Goal: Find specific page/section: Find specific page/section

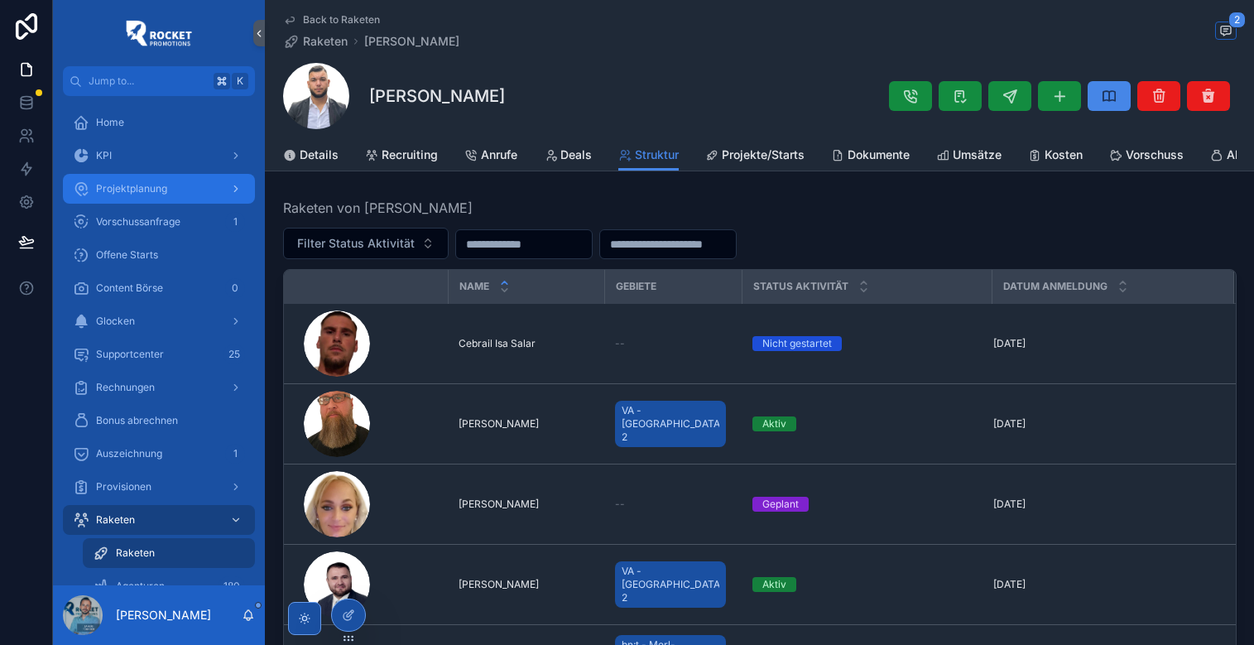
click at [163, 189] on span "Projektplanung" at bounding box center [131, 188] width 71 height 13
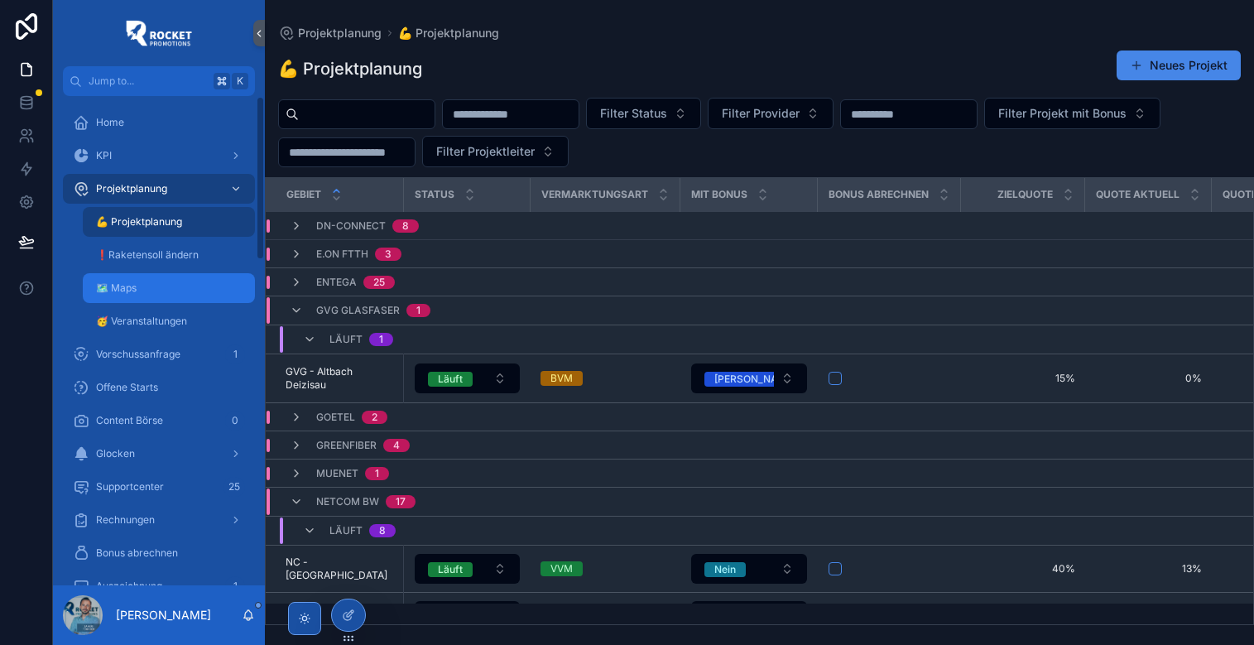
click at [165, 285] on div "🗺 Maps" at bounding box center [169, 288] width 152 height 26
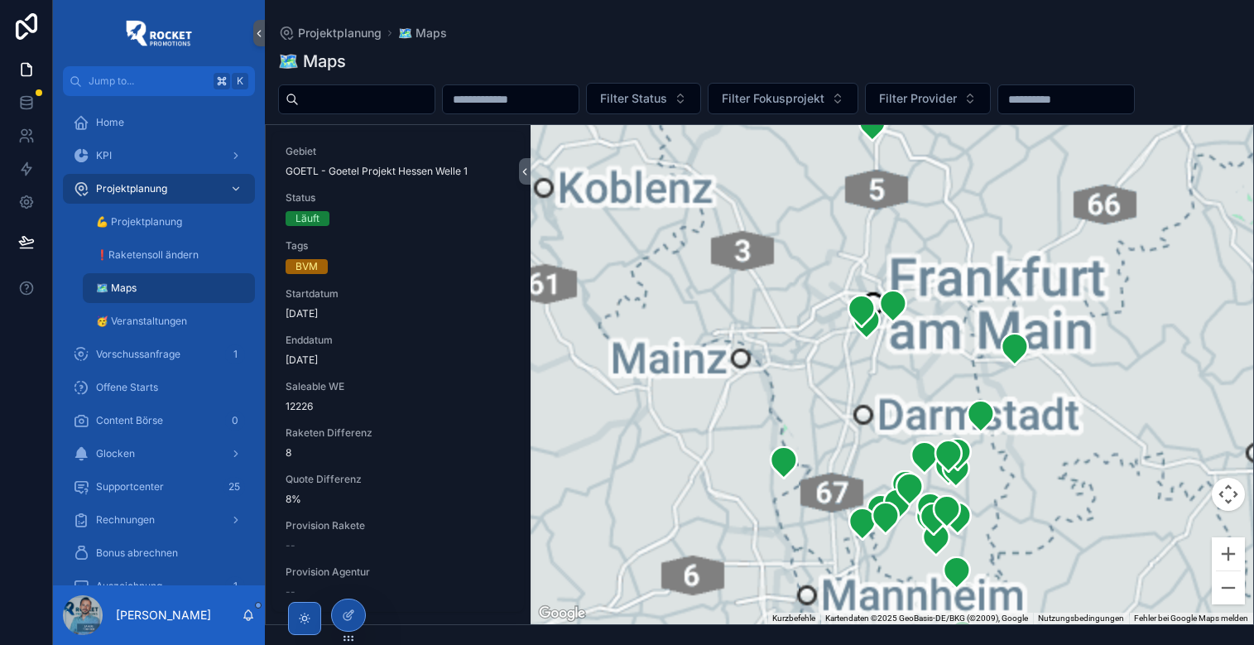
drag, startPoint x: 970, startPoint y: 525, endPoint x: 943, endPoint y: 245, distance: 280.9
click at [943, 245] on div "scrollable content" at bounding box center [891, 374] width 722 height 499
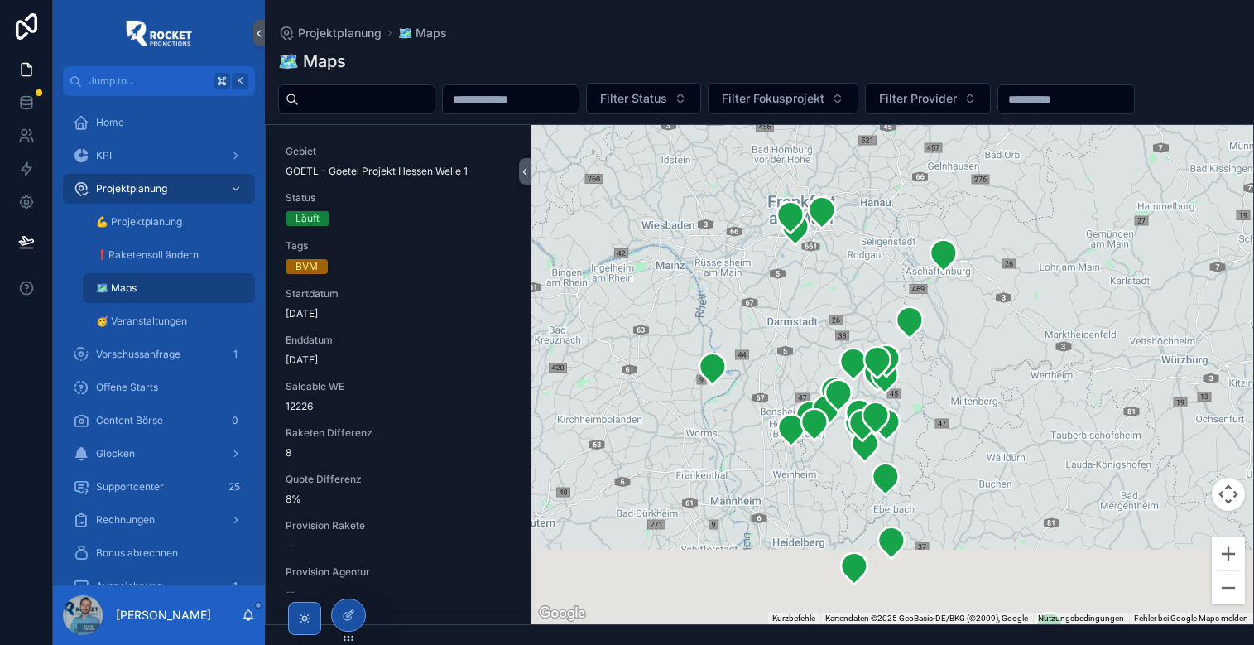
drag, startPoint x: 1020, startPoint y: 507, endPoint x: 937, endPoint y: 404, distance: 132.5
click at [937, 404] on div "scrollable content" at bounding box center [891, 374] width 722 height 499
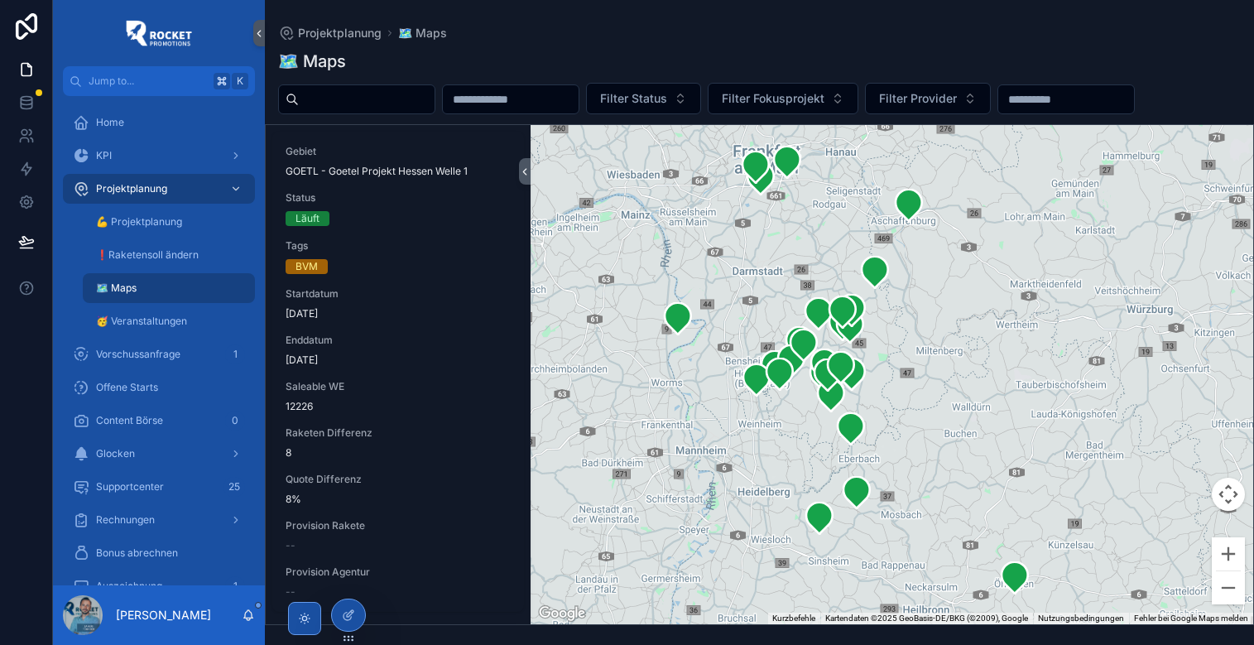
drag, startPoint x: 918, startPoint y: 496, endPoint x: 876, endPoint y: 412, distance: 94.4
click at [876, 412] on div "scrollable content" at bounding box center [891, 374] width 722 height 499
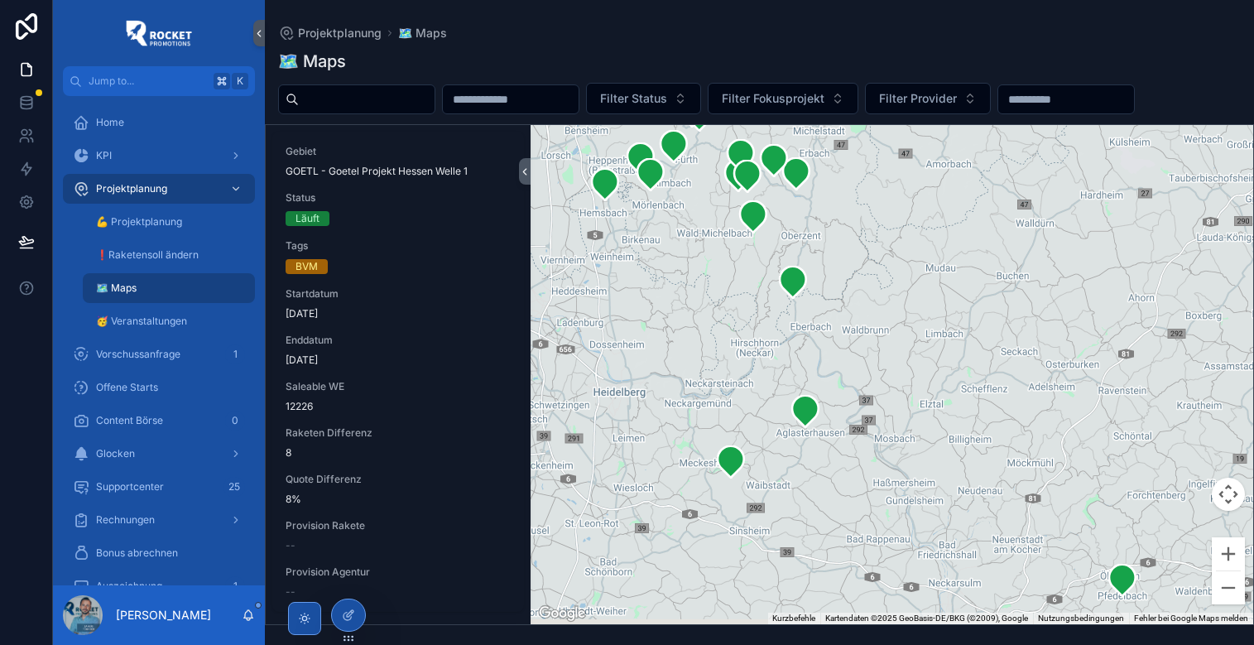
drag, startPoint x: 893, startPoint y: 470, endPoint x: 912, endPoint y: 379, distance: 93.0
click at [912, 379] on div "scrollable content" at bounding box center [891, 374] width 722 height 499
click at [808, 412] on icon "scrollable content" at bounding box center [804, 410] width 26 height 31
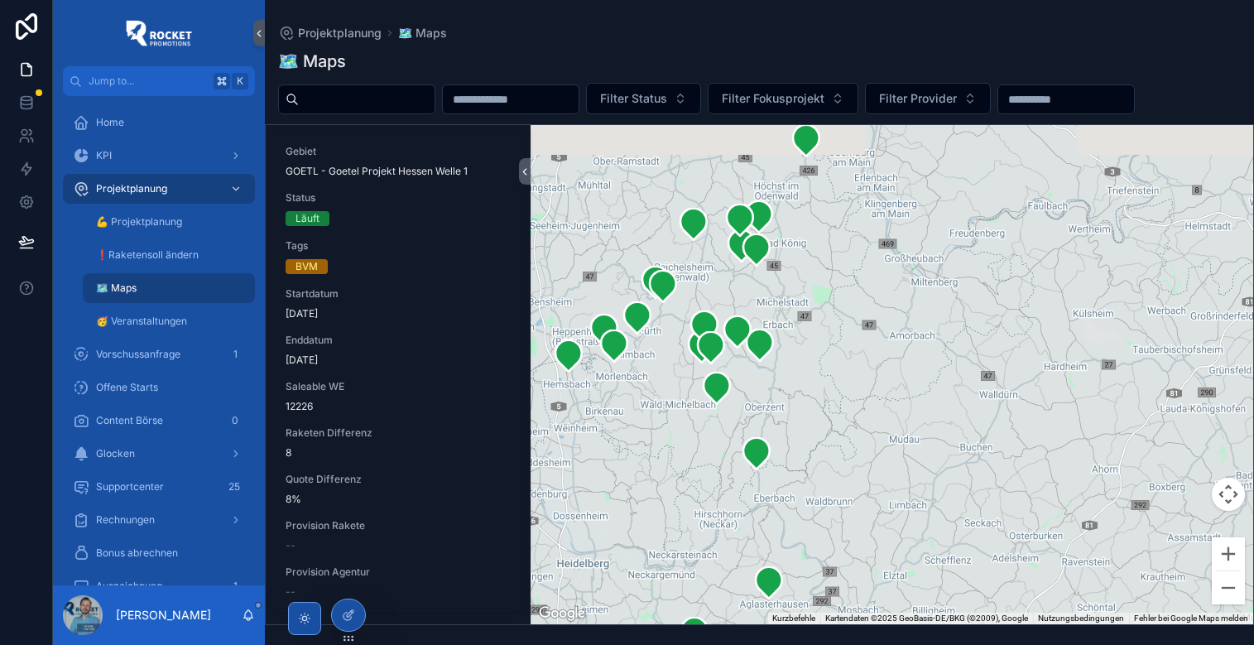
drag, startPoint x: 996, startPoint y: 240, endPoint x: 960, endPoint y: 409, distance: 172.7
click at [960, 409] on div "scrollable content" at bounding box center [891, 374] width 722 height 499
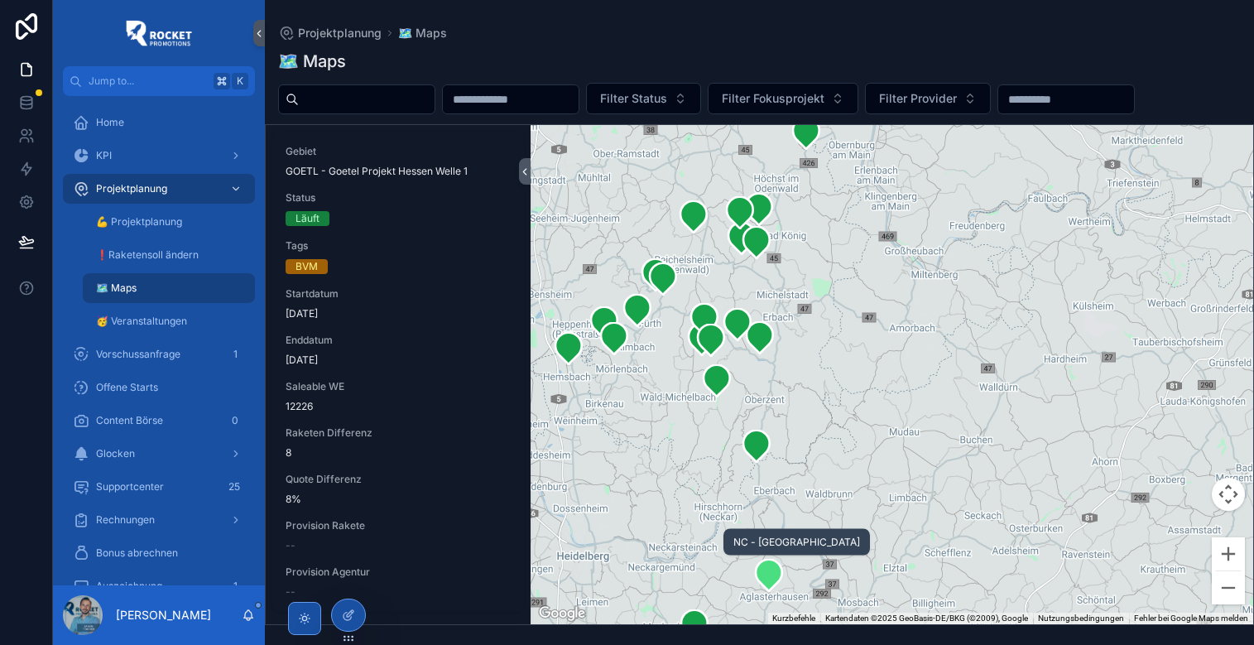
click at [765, 583] on icon "scrollable content" at bounding box center [768, 574] width 26 height 31
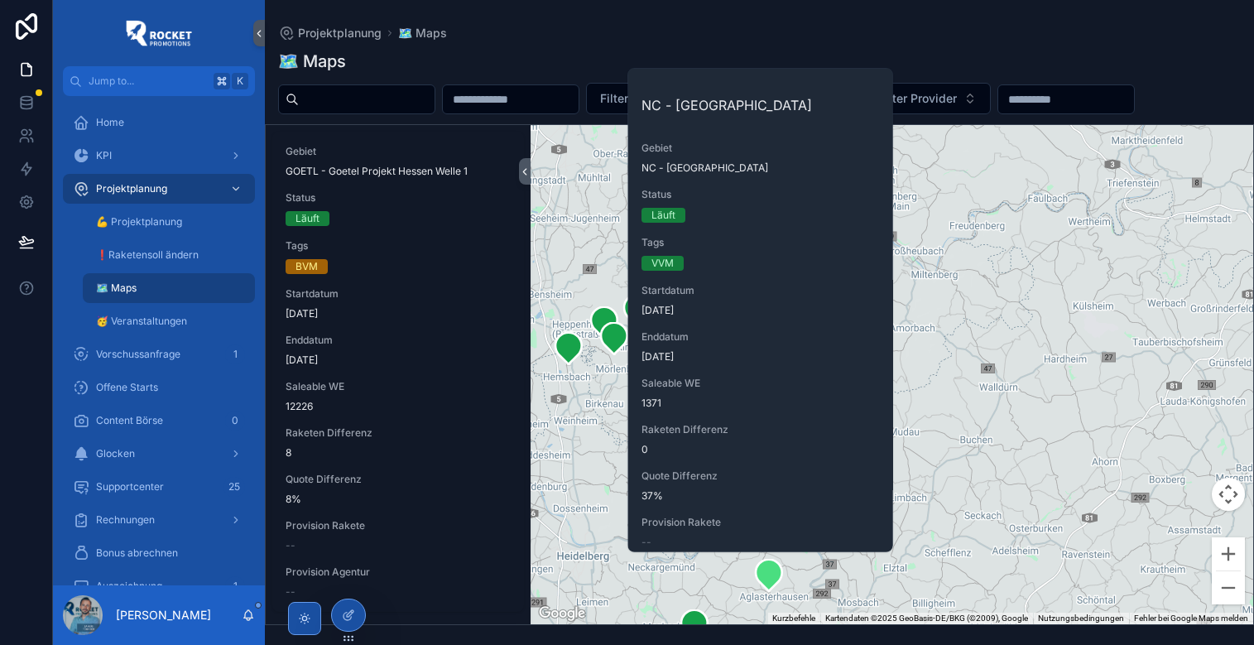
click at [1000, 51] on div "🗺 Maps" at bounding box center [759, 61] width 962 height 23
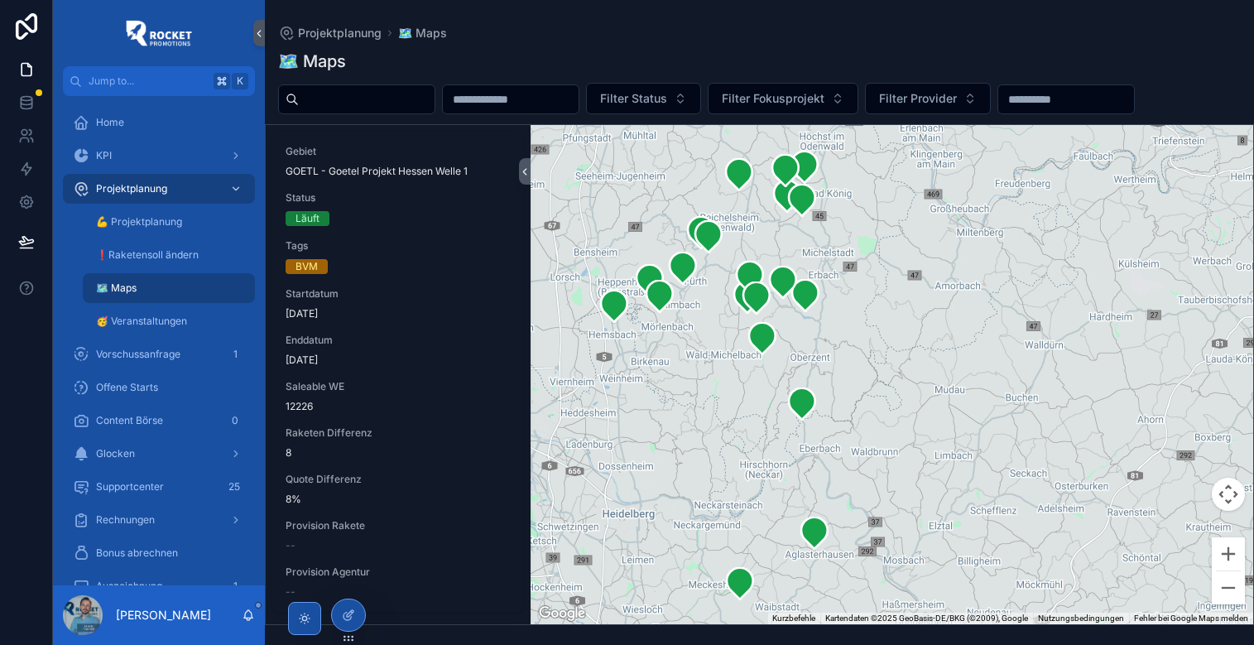
drag, startPoint x: 810, startPoint y: 395, endPoint x: 898, endPoint y: 316, distance: 117.8
click at [898, 316] on div "scrollable content" at bounding box center [891, 374] width 722 height 499
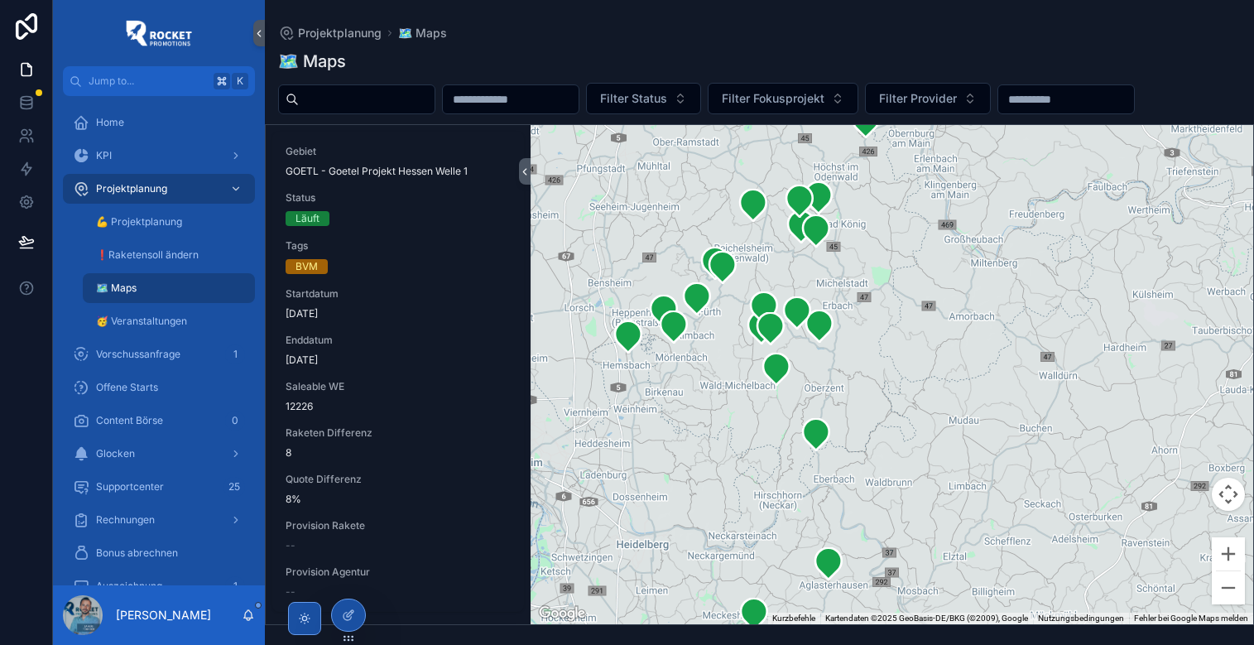
drag, startPoint x: 962, startPoint y: 289, endPoint x: 930, endPoint y: 367, distance: 85.0
click at [930, 367] on div "scrollable content" at bounding box center [891, 374] width 722 height 499
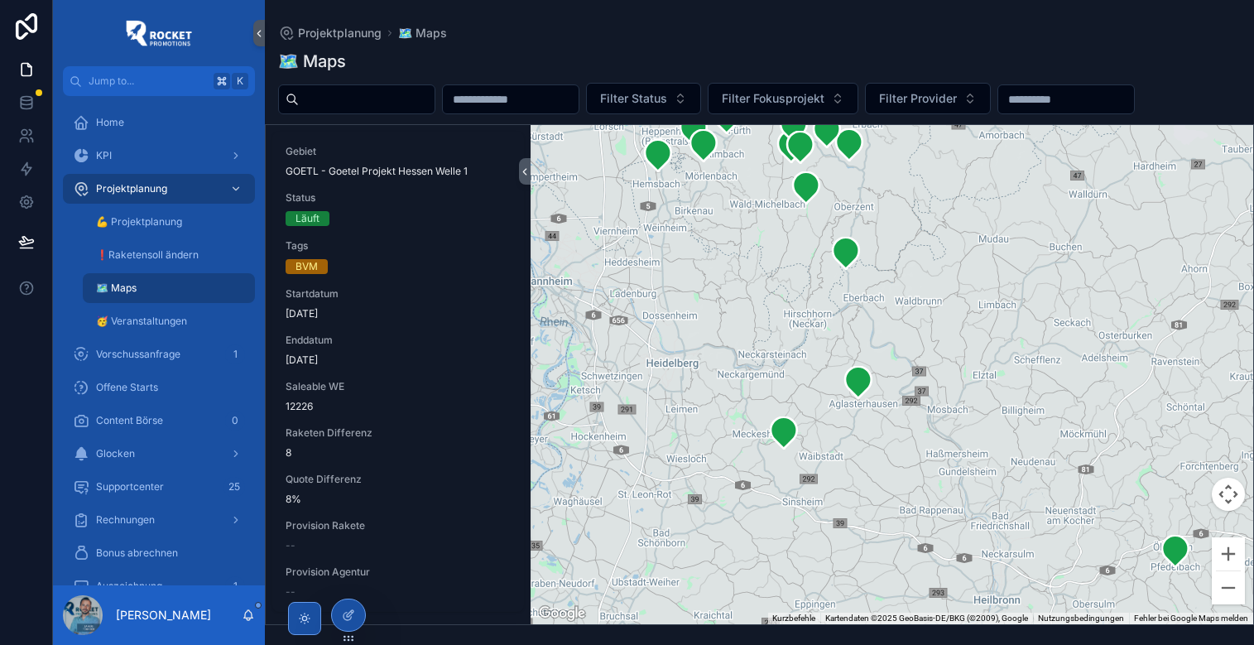
drag, startPoint x: 846, startPoint y: 549, endPoint x: 885, endPoint y: 352, distance: 200.9
click at [885, 352] on div "scrollable content" at bounding box center [891, 374] width 722 height 499
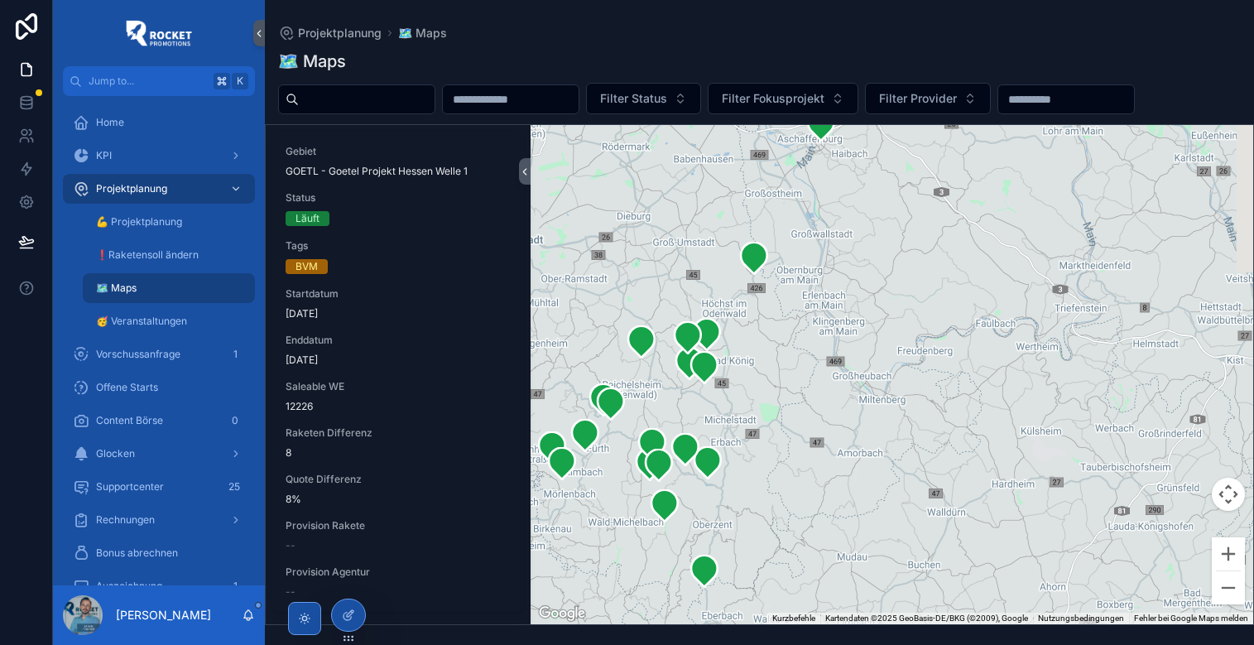
drag, startPoint x: 930, startPoint y: 271, endPoint x: 786, endPoint y: 589, distance: 348.8
click at [786, 589] on div "scrollable content" at bounding box center [891, 374] width 722 height 499
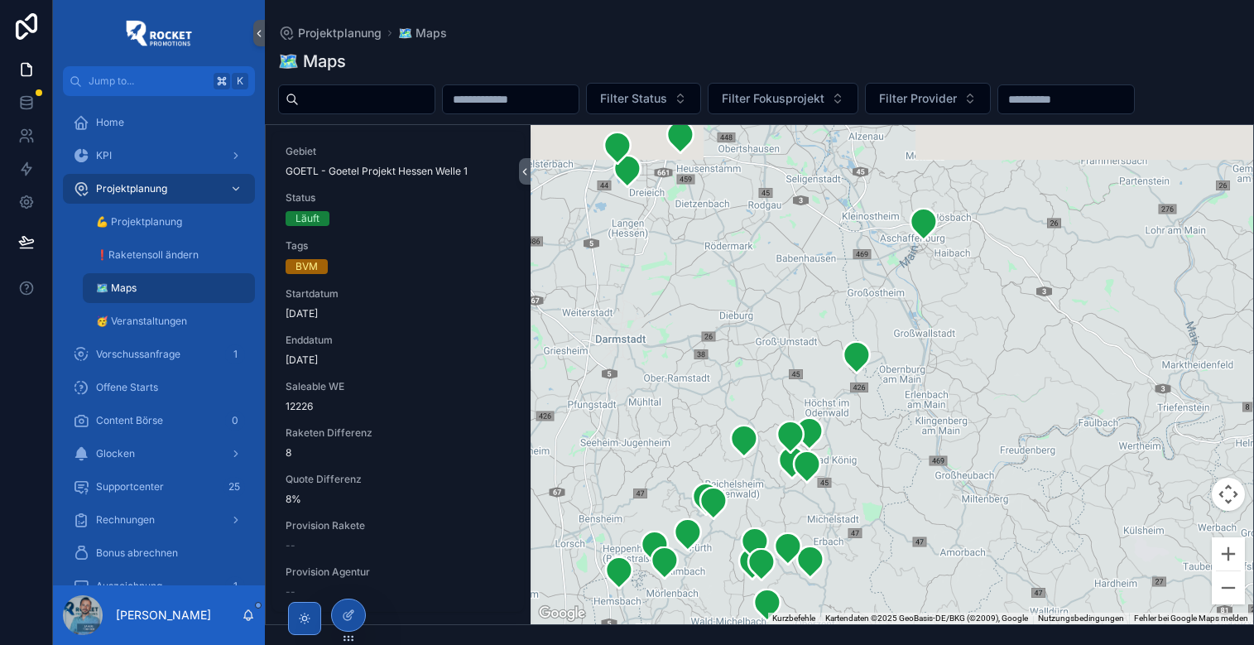
drag, startPoint x: 810, startPoint y: 332, endPoint x: 917, endPoint y: 431, distance: 145.8
click at [917, 431] on div "scrollable content" at bounding box center [891, 374] width 722 height 499
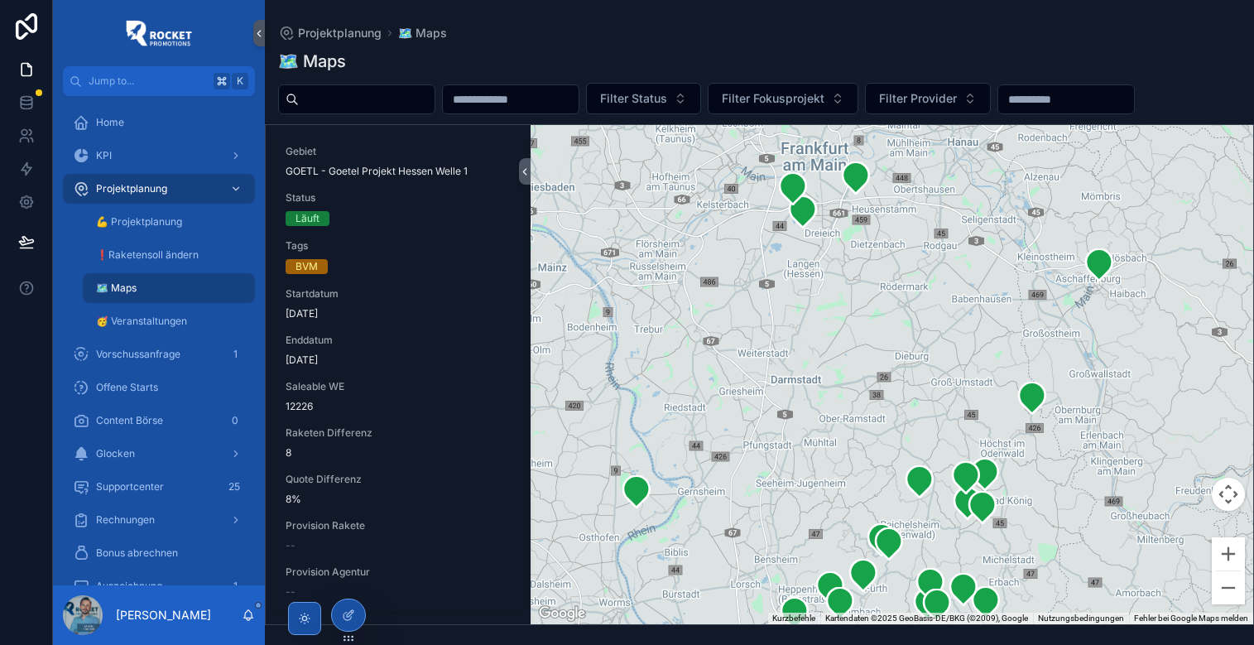
drag, startPoint x: 727, startPoint y: 352, endPoint x: 909, endPoint y: 391, distance: 185.3
click at [909, 391] on div "scrollable content" at bounding box center [891, 374] width 722 height 499
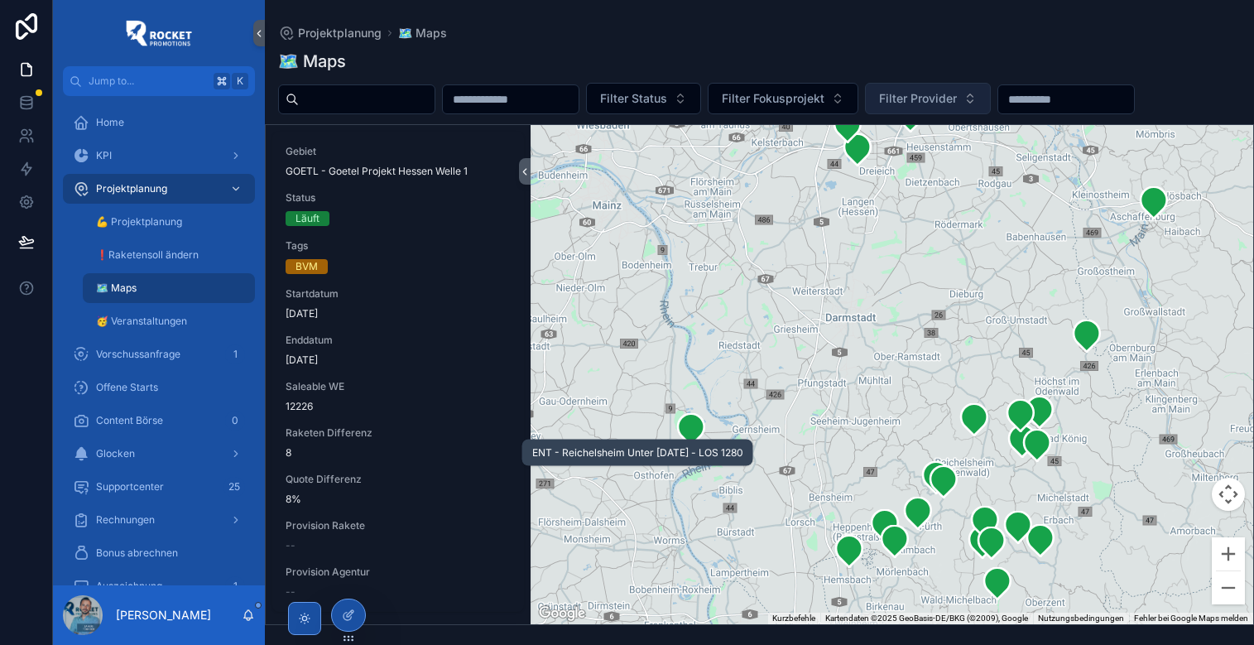
drag, startPoint x: 956, startPoint y: 170, endPoint x: 957, endPoint y: 109, distance: 60.4
click at [957, 109] on div "🗺 Maps Filter Status Filter Fokusprojekt Filter Provider Gebiet GOETL - Goetel …" at bounding box center [759, 332] width 989 height 585
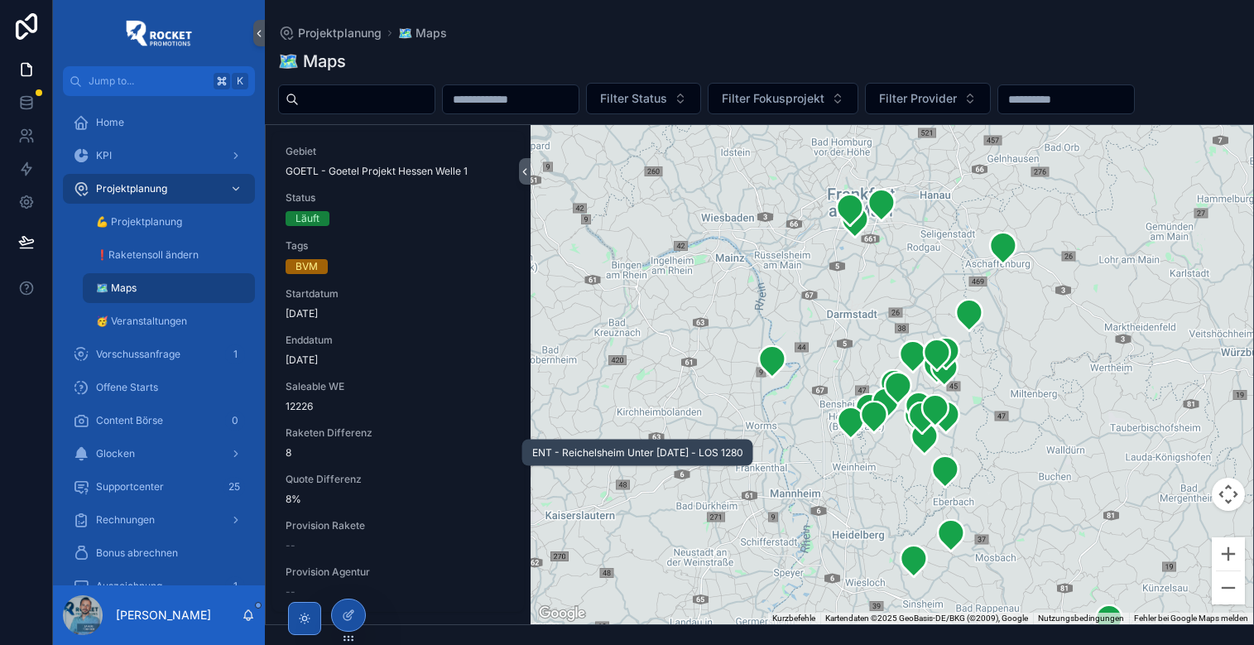
click at [893, 55] on div "🗺 Maps" at bounding box center [759, 61] width 962 height 23
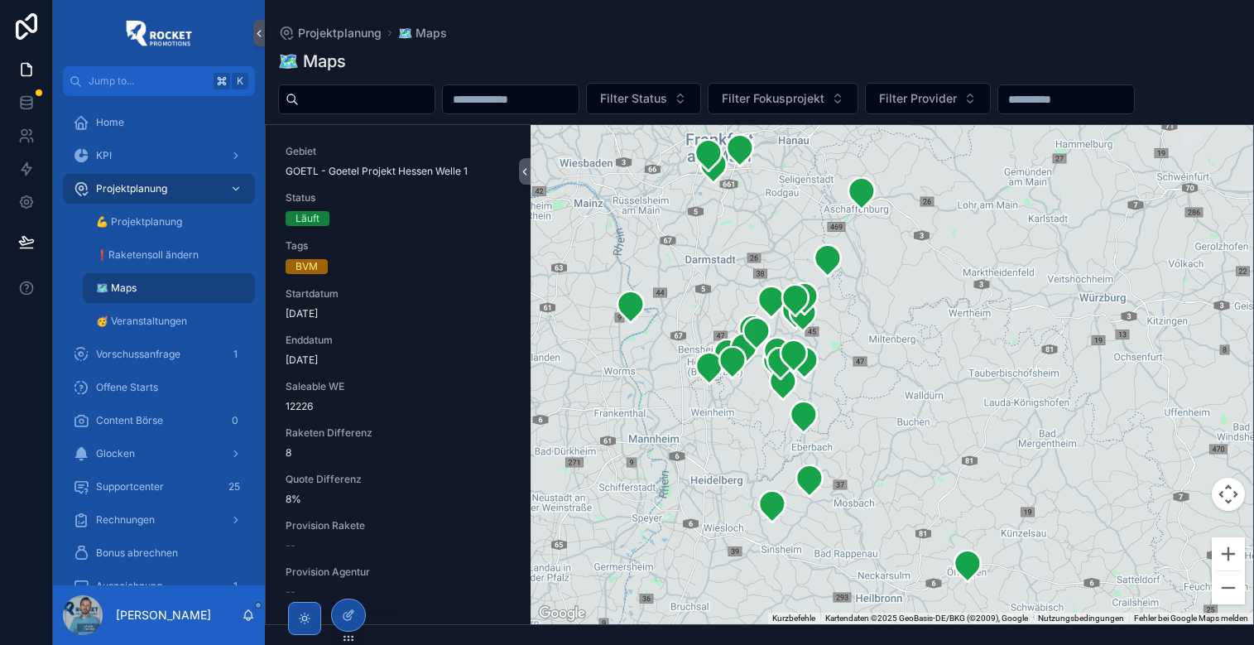
drag, startPoint x: 1043, startPoint y: 409, endPoint x: 903, endPoint y: 352, distance: 151.5
click at [903, 352] on div "scrollable content" at bounding box center [891, 374] width 722 height 499
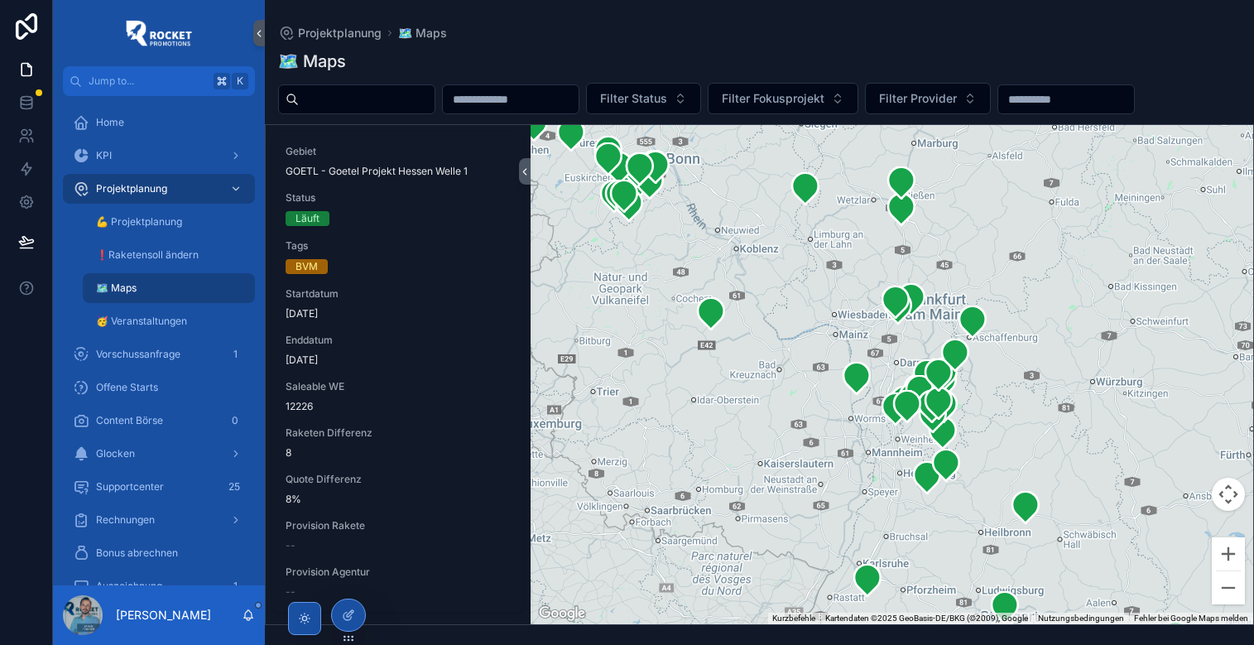
drag, startPoint x: 912, startPoint y: 358, endPoint x: 1000, endPoint y: 414, distance: 104.5
click at [1000, 414] on div "scrollable content" at bounding box center [891, 374] width 722 height 499
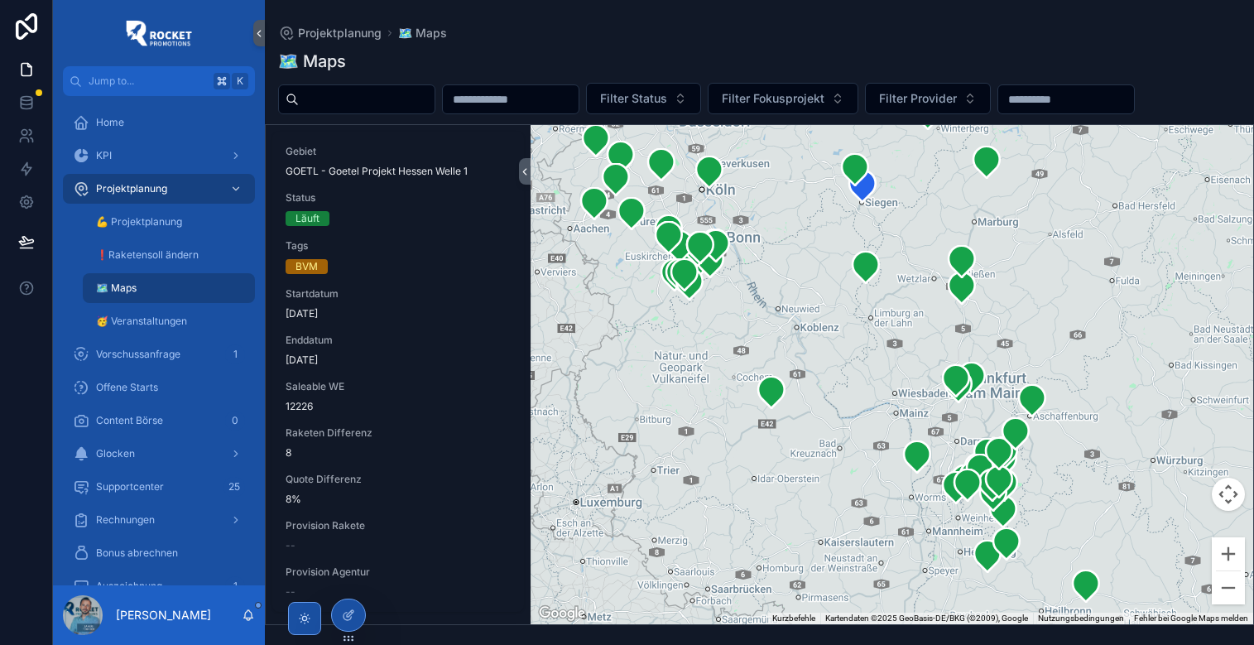
drag, startPoint x: 841, startPoint y: 259, endPoint x: 901, endPoint y: 340, distance: 101.1
click at [901, 340] on div "scrollable content" at bounding box center [891, 374] width 722 height 499
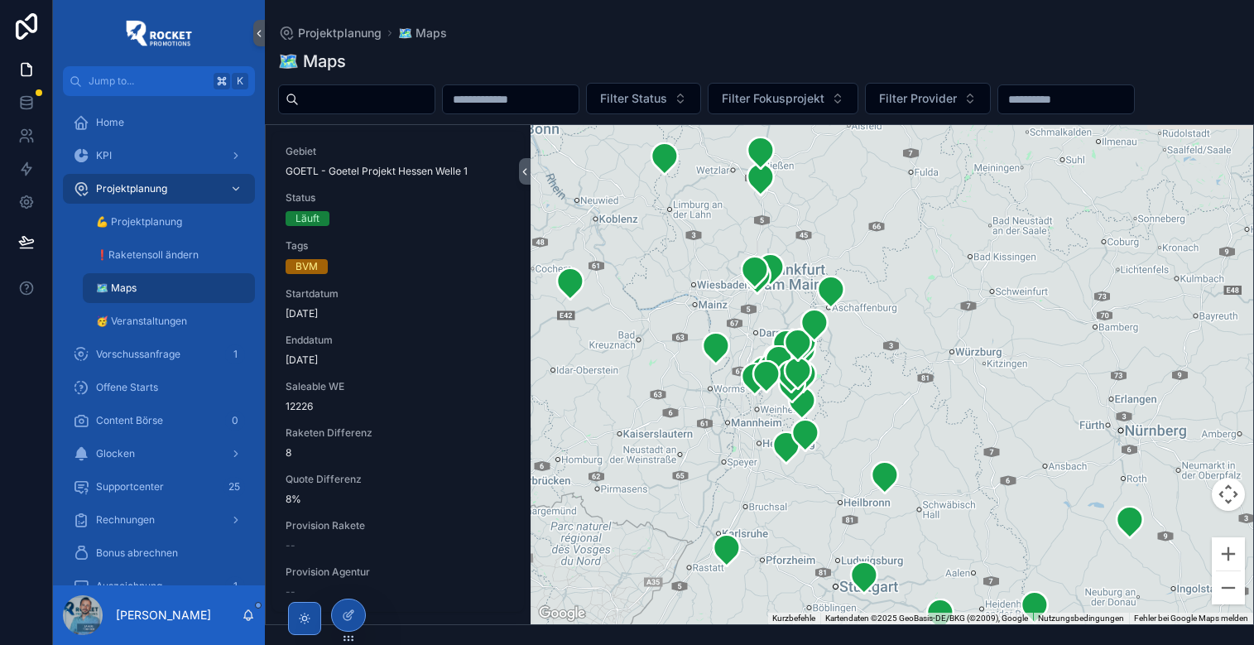
drag, startPoint x: 1100, startPoint y: 415, endPoint x: 898, endPoint y: 304, distance: 231.5
click at [898, 304] on div "scrollable content" at bounding box center [891, 374] width 722 height 499
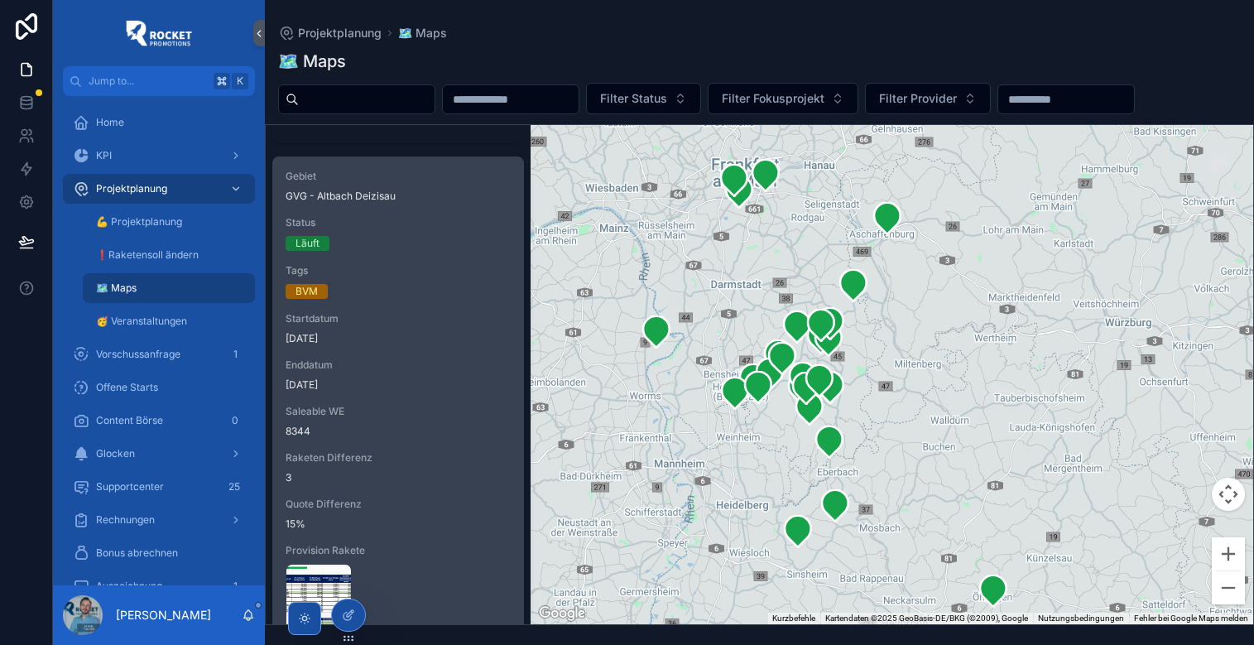
scroll to position [1592, 0]
